Goal: Transaction & Acquisition: Purchase product/service

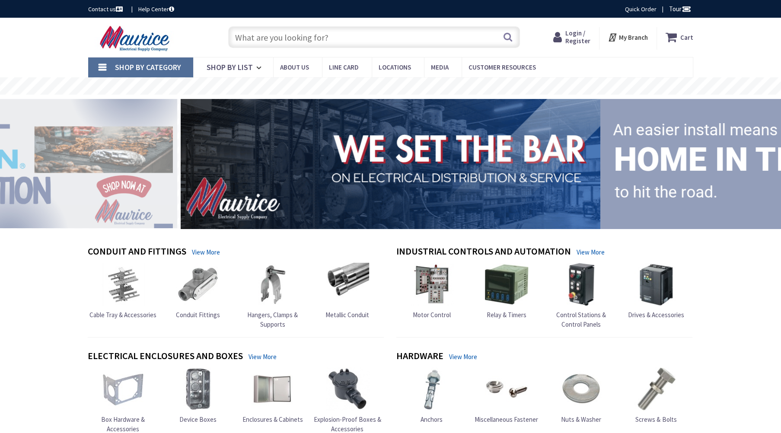
click at [311, 33] on input "text" at bounding box center [374, 37] width 292 height 22
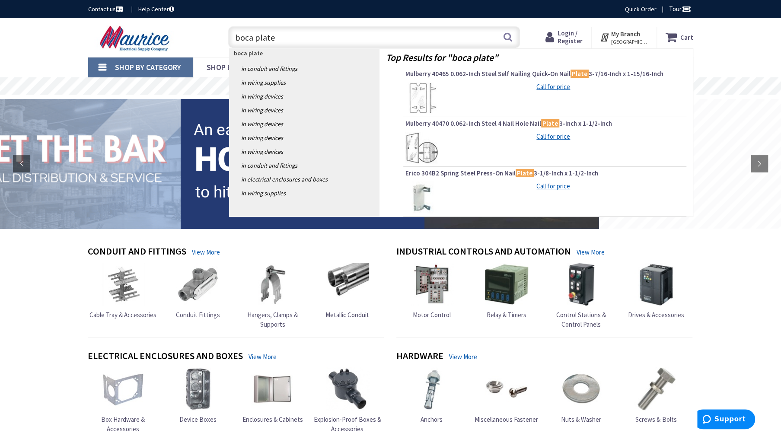
drag, startPoint x: 286, startPoint y: 38, endPoint x: 220, endPoint y: 38, distance: 65.7
click at [220, 38] on div "boca plate boca plate Search" at bounding box center [371, 37] width 309 height 28
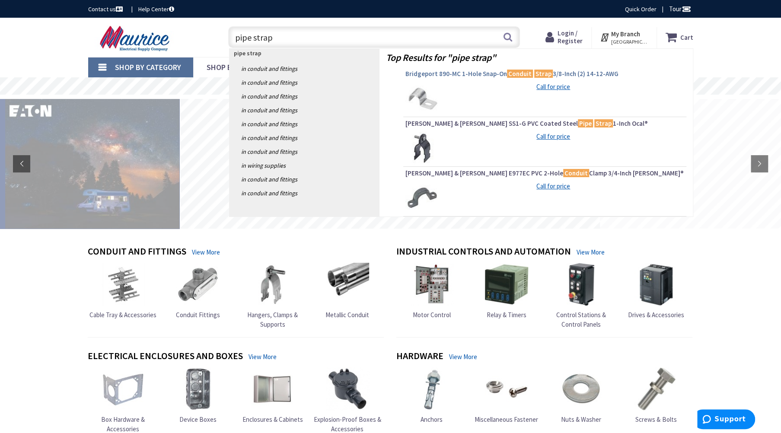
type input "pipe strap"
click at [448, 74] on span "Bridgeport 890-MC 1-Hole Snap-On Conduit Strap 3/8-Inch (2) 14-12-AWG" at bounding box center [544, 74] width 279 height 9
